Goal: Task Accomplishment & Management: Use online tool/utility

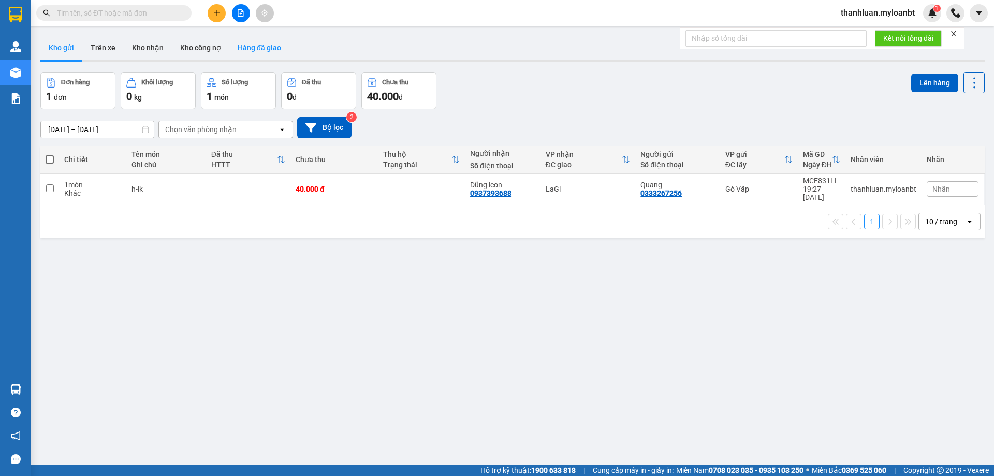
click at [94, 52] on button "Trên xe" at bounding box center [102, 47] width 41 height 25
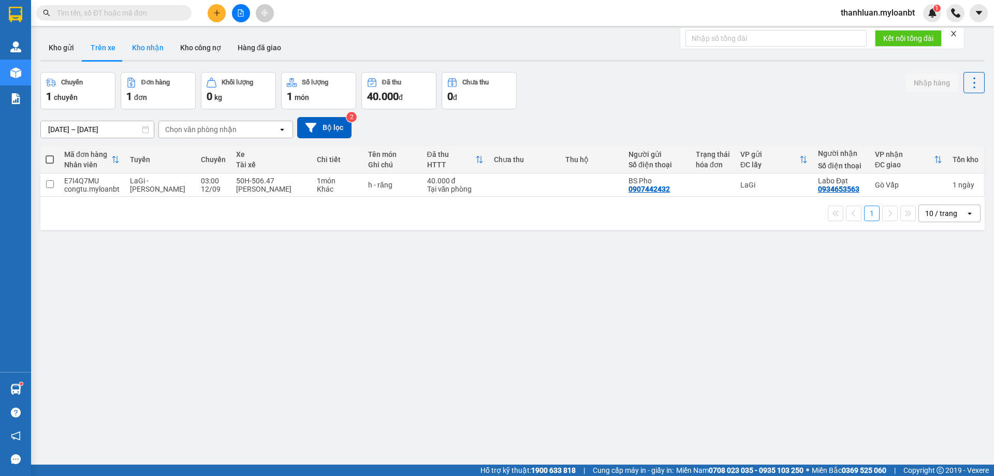
click at [157, 44] on button "Kho nhận" at bounding box center [148, 47] width 48 height 25
type input "[DATE] – [DATE]"
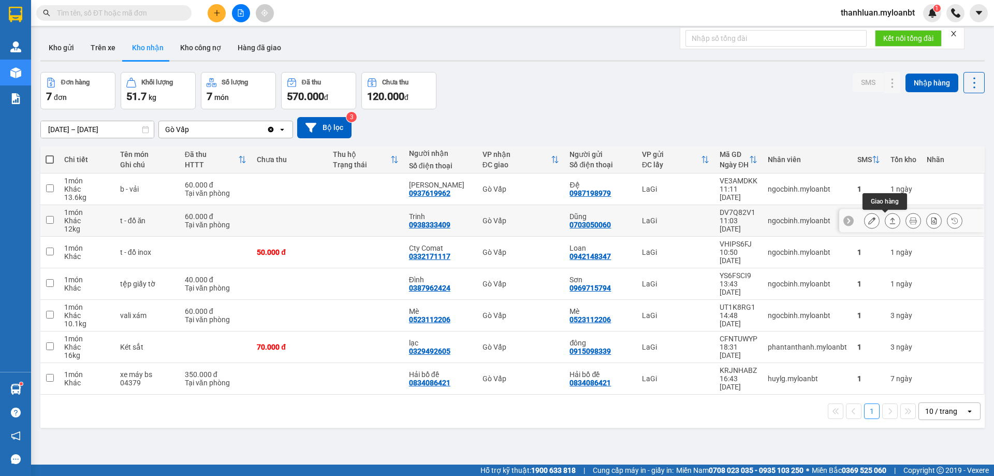
click at [889, 220] on icon at bounding box center [892, 220] width 7 height 7
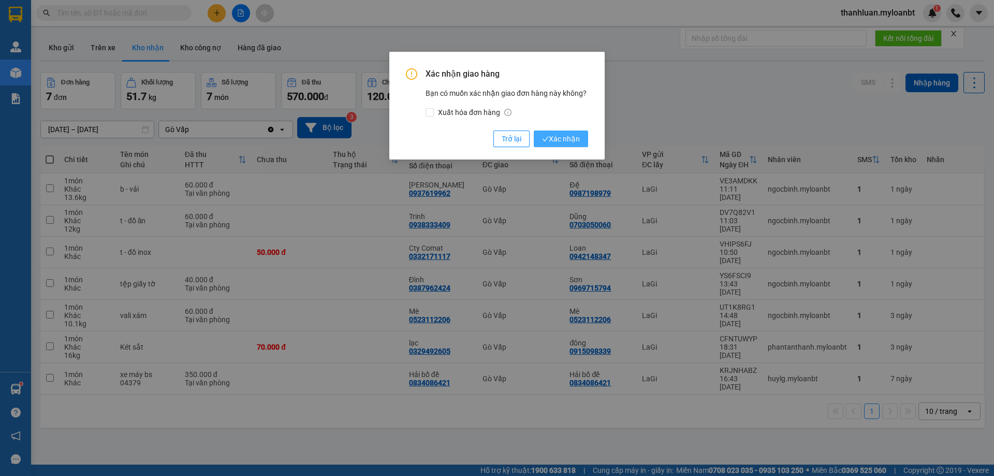
click at [547, 138] on icon "check" at bounding box center [545, 139] width 6 height 5
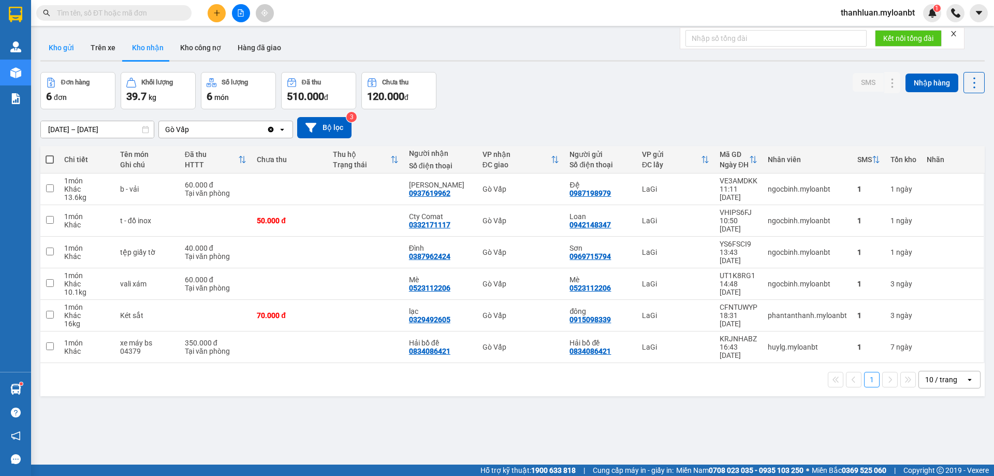
click at [70, 50] on button "Kho gửi" at bounding box center [61, 47] width 42 height 25
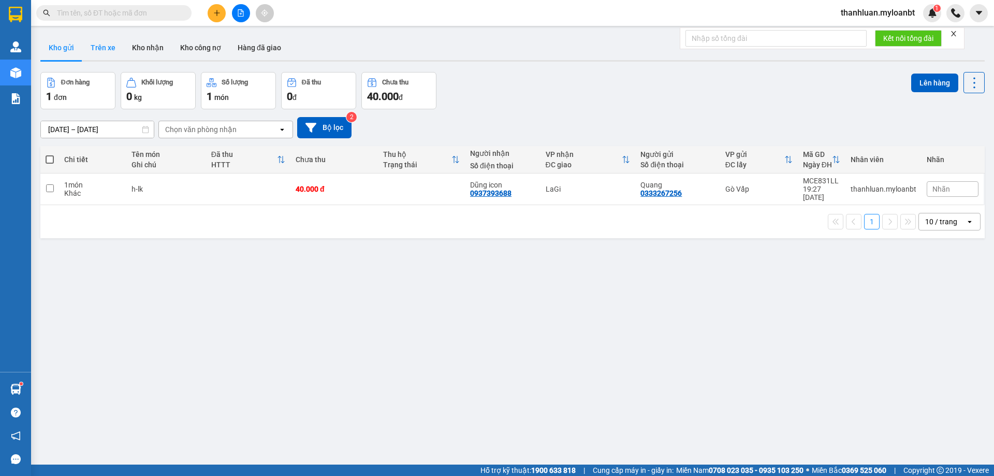
click at [109, 46] on button "Trên xe" at bounding box center [102, 47] width 41 height 25
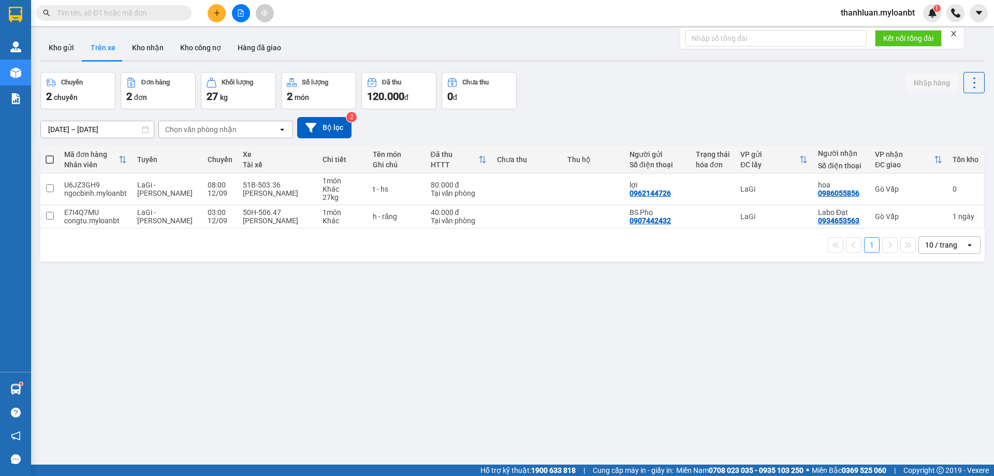
click at [181, 334] on div "ver 1.8.143 Kho gửi Trên xe Kho nhận Kho công nợ Hàng đã giao Chuyến 2 chuyến Đ…" at bounding box center [512, 269] width 952 height 476
click at [66, 49] on button "Kho gửi" at bounding box center [61, 47] width 42 height 25
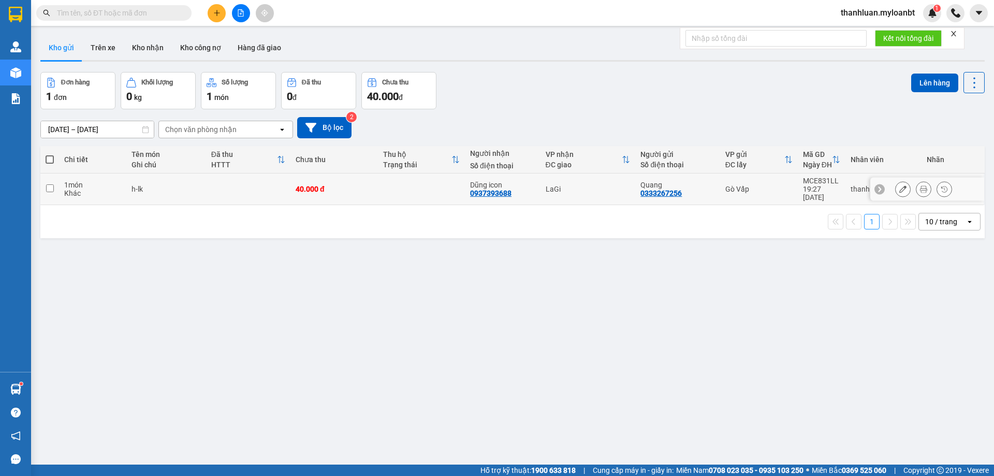
click at [94, 193] on td "1 món Khác" at bounding box center [92, 189] width 67 height 32
checkbox input "true"
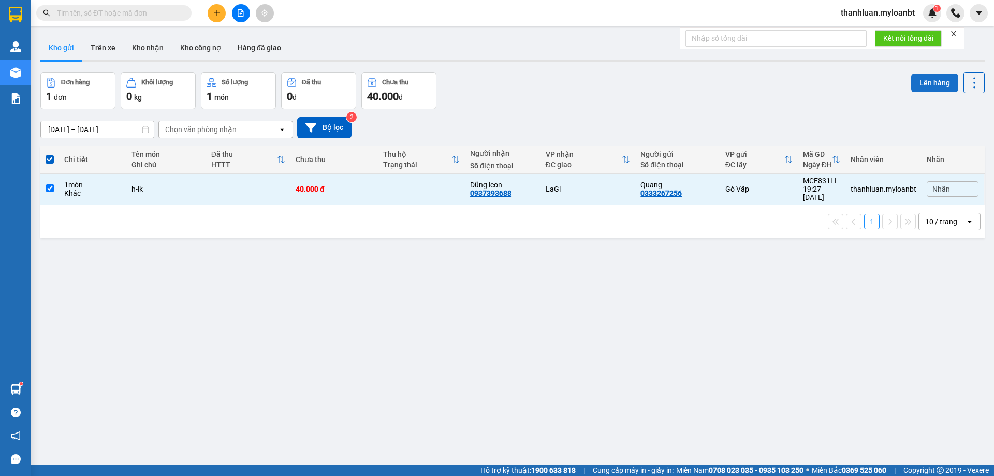
click at [920, 90] on button "Lên hàng" at bounding box center [934, 82] width 47 height 19
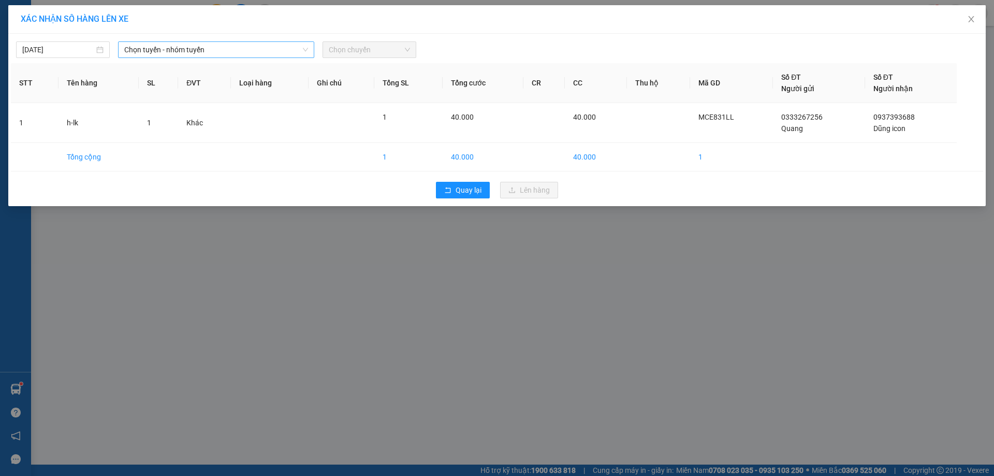
click at [172, 51] on span "Chọn tuyến - nhóm tuyến" at bounding box center [216, 50] width 184 height 16
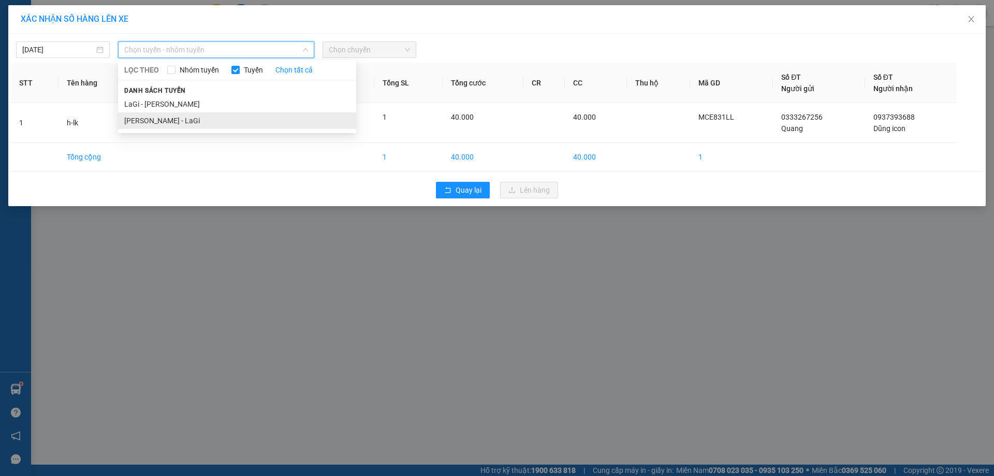
click at [218, 121] on li "[PERSON_NAME] - LaGi" at bounding box center [237, 120] width 238 height 17
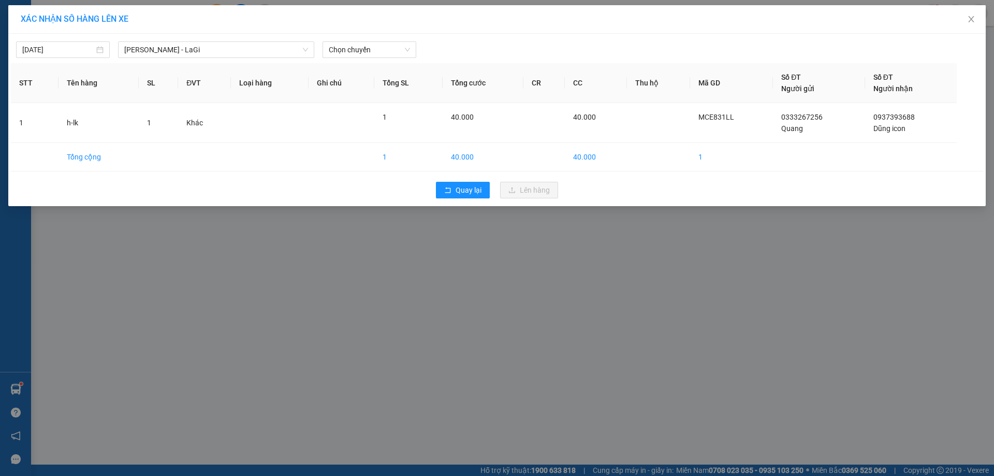
click at [356, 40] on div "[DATE] [GEOGRAPHIC_DATA] - [GEOGRAPHIC_DATA] LỌC THEO Nhóm tuyến Tuyến Chọn tất…" at bounding box center [497, 47] width 972 height 22
click at [361, 45] on span "Chọn chuyến" at bounding box center [369, 50] width 81 height 16
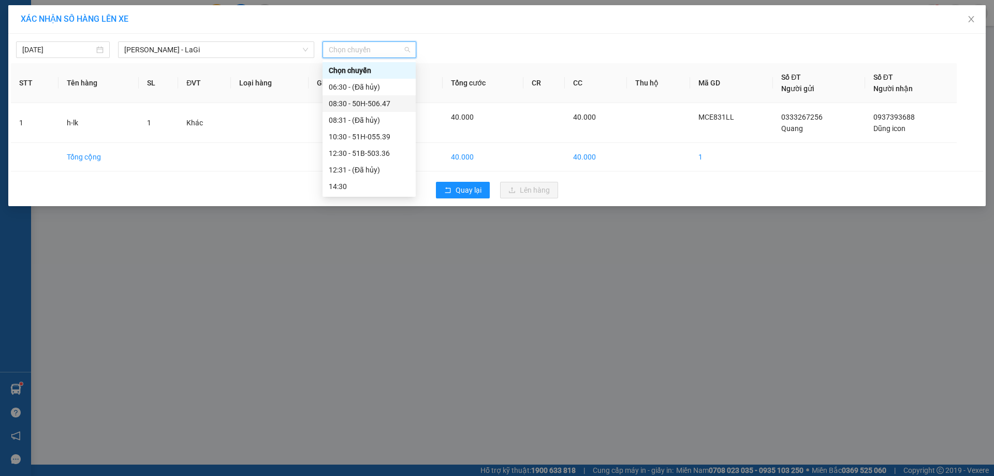
click at [368, 104] on div "08:30 - 50H-506.47" at bounding box center [369, 103] width 81 height 11
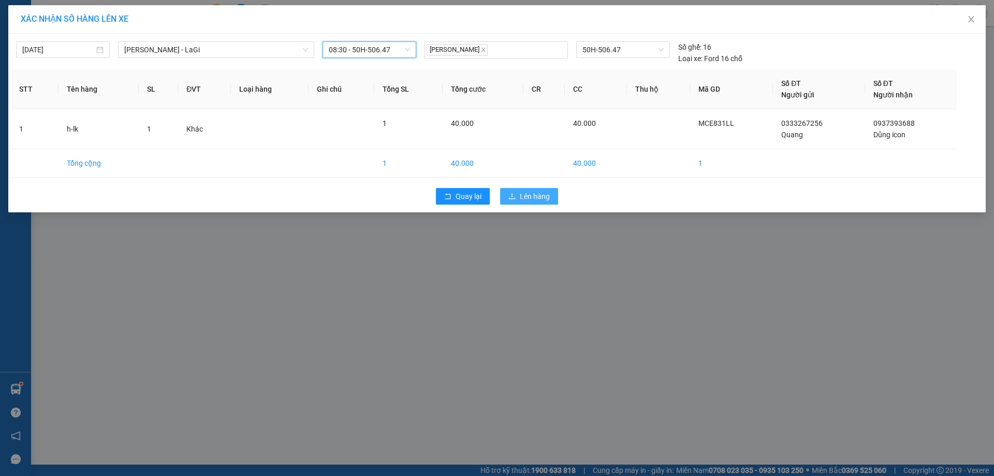
click at [519, 193] on button "Lên hàng" at bounding box center [529, 196] width 58 height 17
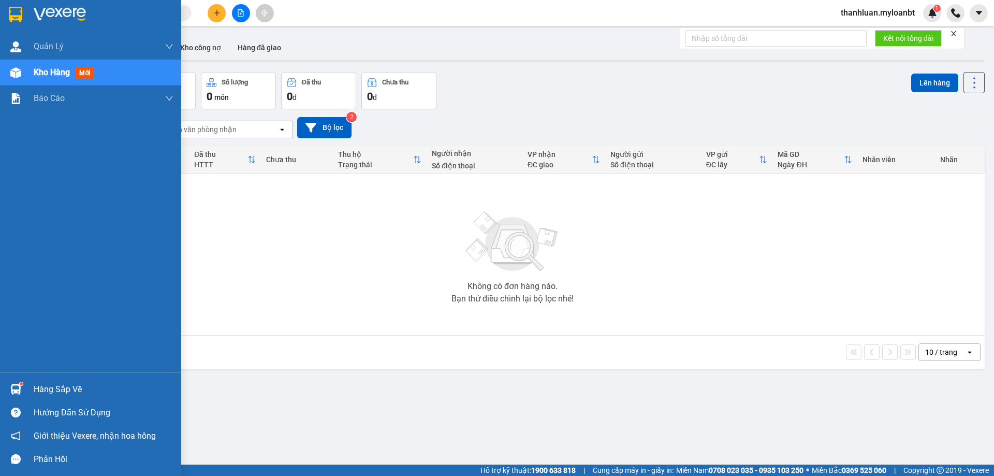
click at [9, 398] on div "Hàng sắp về" at bounding box center [90, 388] width 181 height 23
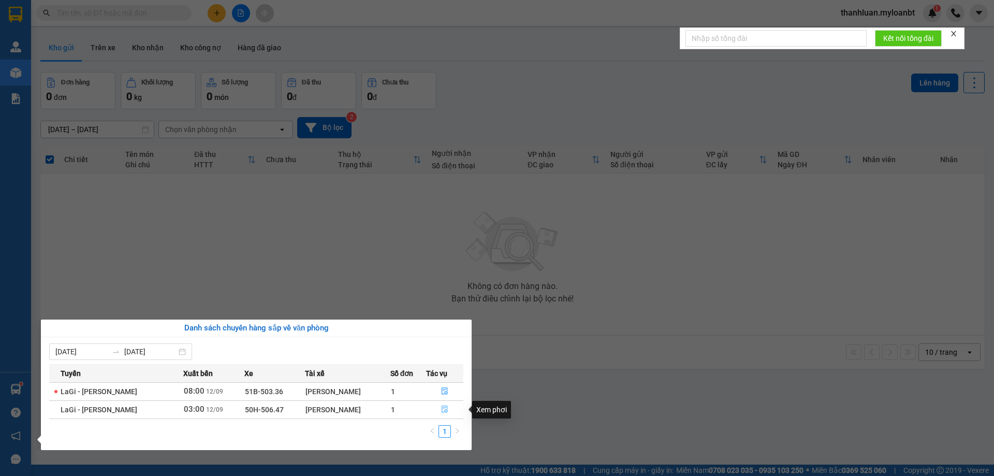
click at [448, 413] on button "button" at bounding box center [444, 409] width 37 height 17
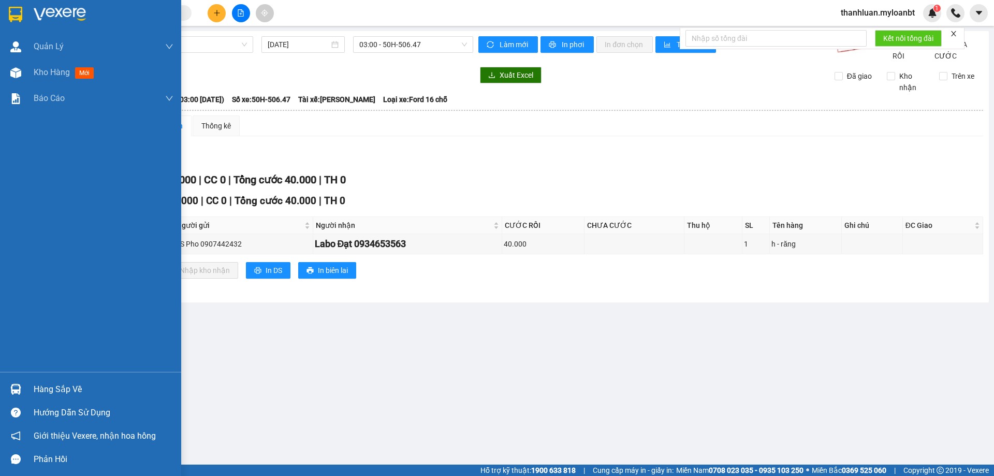
click at [14, 380] on div at bounding box center [16, 389] width 18 height 18
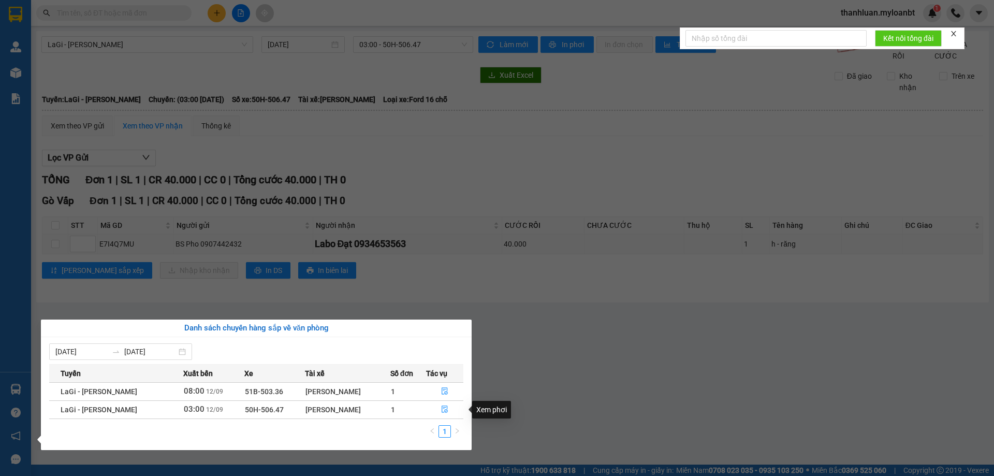
click at [654, 404] on section "Kết quả tìm kiếm ( 0 ) Bộ lọc No Data thanhluan.myloanbt 1 Quản [PERSON_NAME] l…" at bounding box center [497, 238] width 994 height 476
